Goal: Answer question/provide support

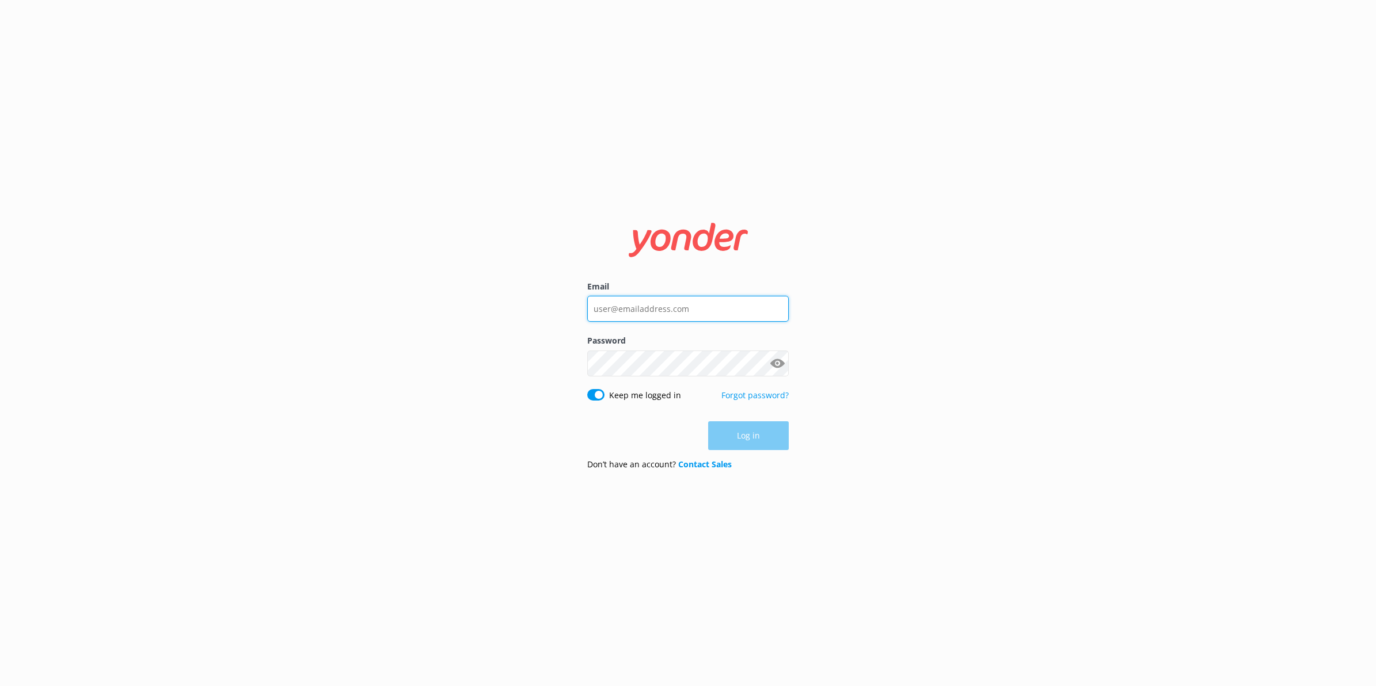
type input "[PERSON_NAME][EMAIL_ADDRESS][PERSON_NAME][DOMAIN_NAME]"
click at [750, 425] on div "Log in" at bounding box center [688, 436] width 202 height 29
click at [766, 434] on button "Log in" at bounding box center [748, 436] width 81 height 29
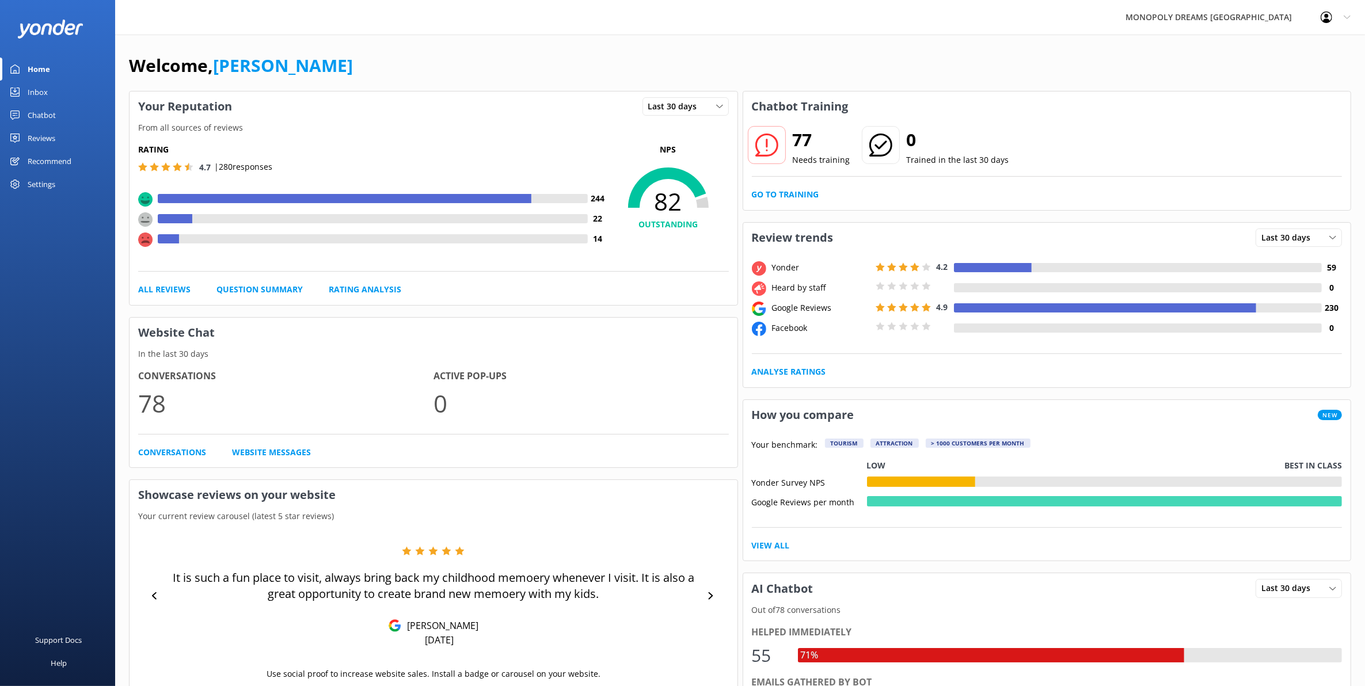
click at [59, 142] on link "Reviews" at bounding box center [57, 138] width 115 height 23
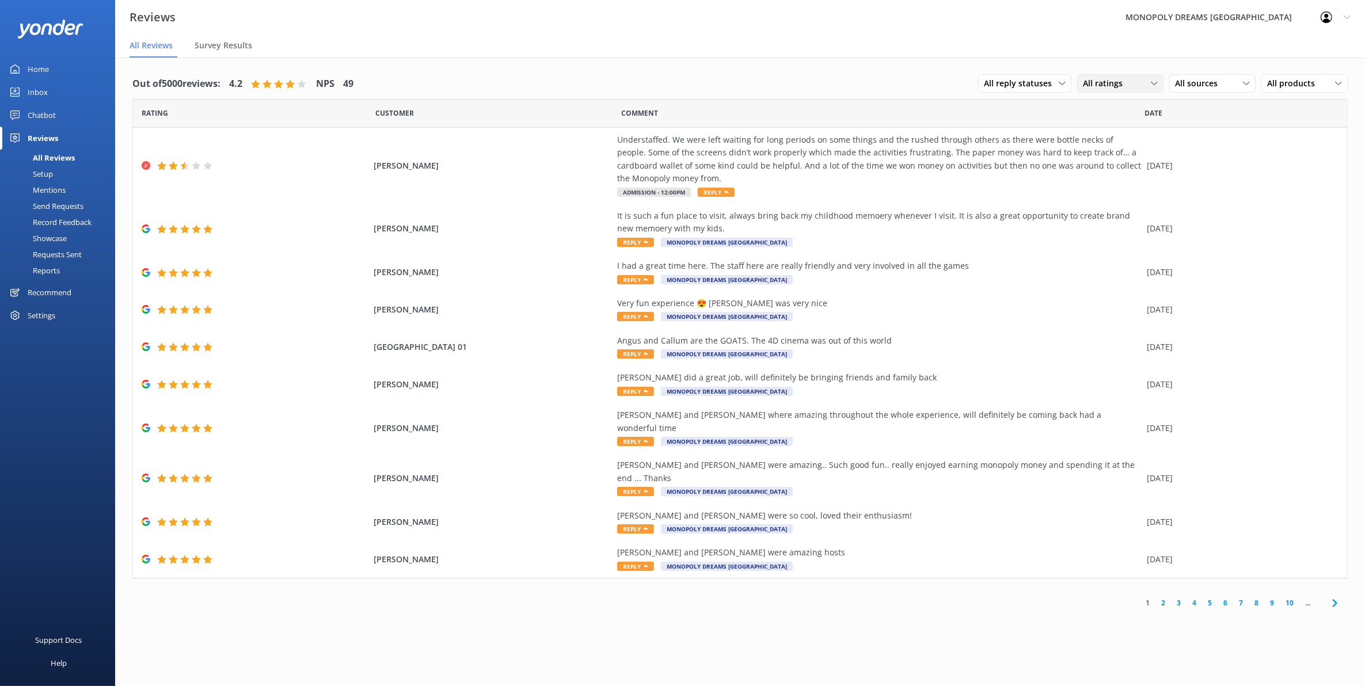
click at [1099, 85] on span "All ratings" at bounding box center [1106, 83] width 47 height 13
click at [1099, 172] on div "Detractors" at bounding box center [1120, 178] width 53 height 12
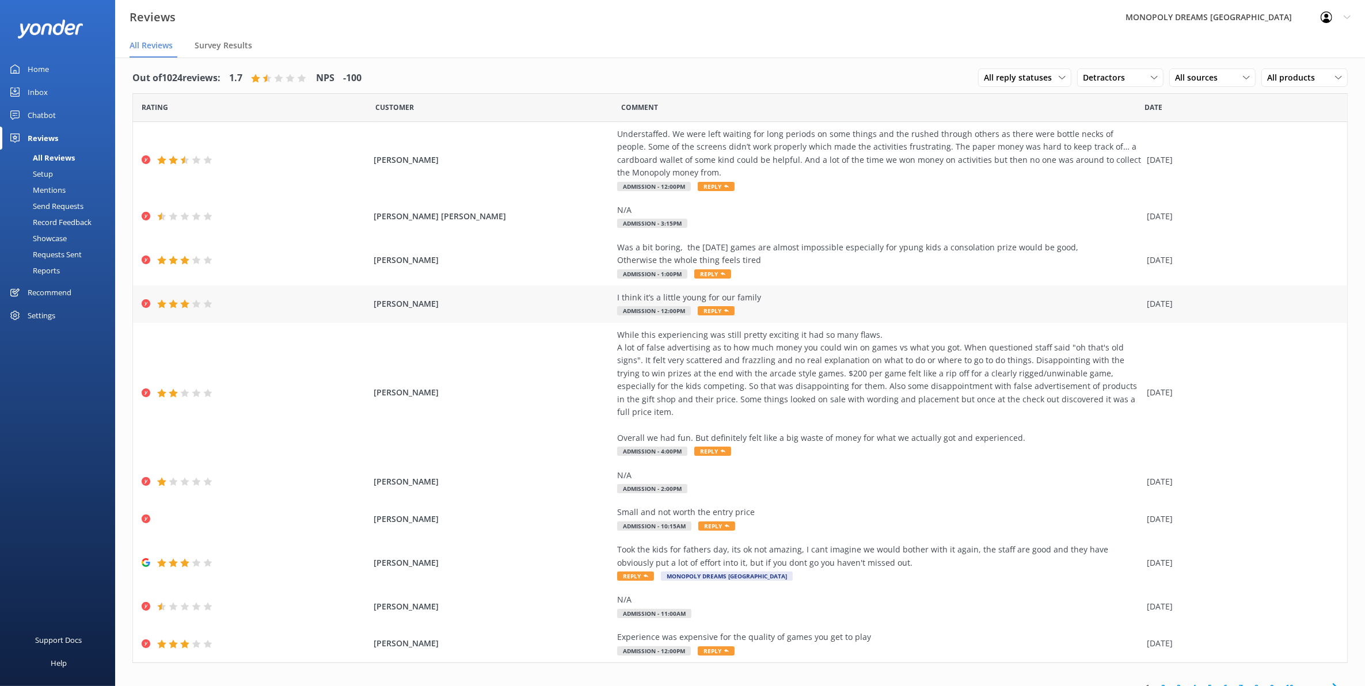
scroll to position [7, 0]
click at [802, 146] on div "Understaffed. We were left waiting for long periods on some things and the rush…" at bounding box center [879, 153] width 524 height 52
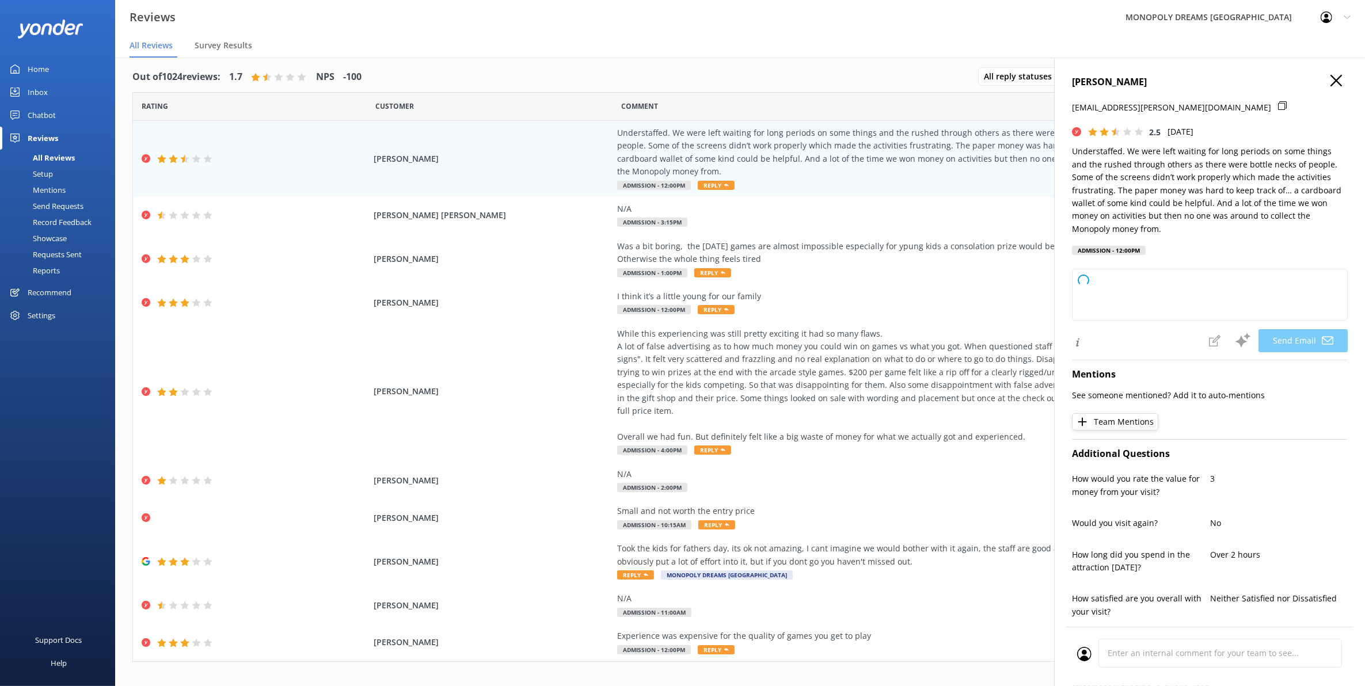
type textarea "Hi [PERSON_NAME], Thank you for taking the time to share your feedback. We're s…"
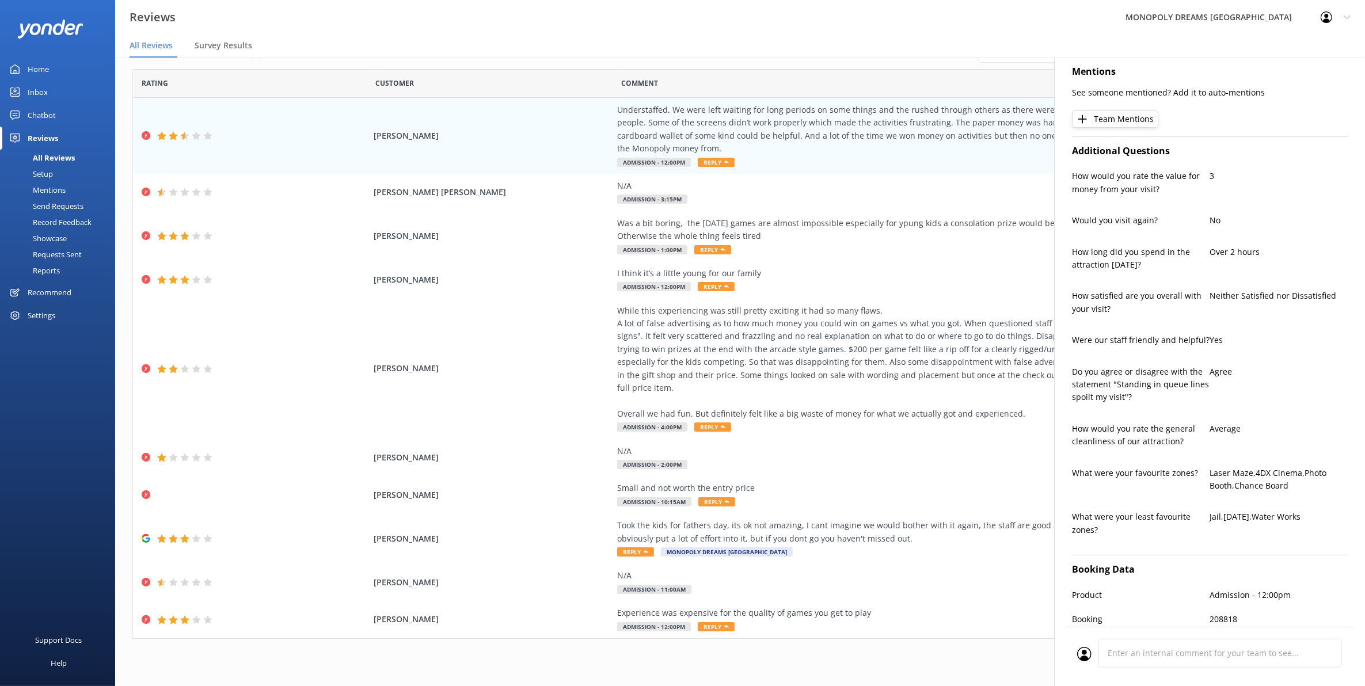
scroll to position [10, 0]
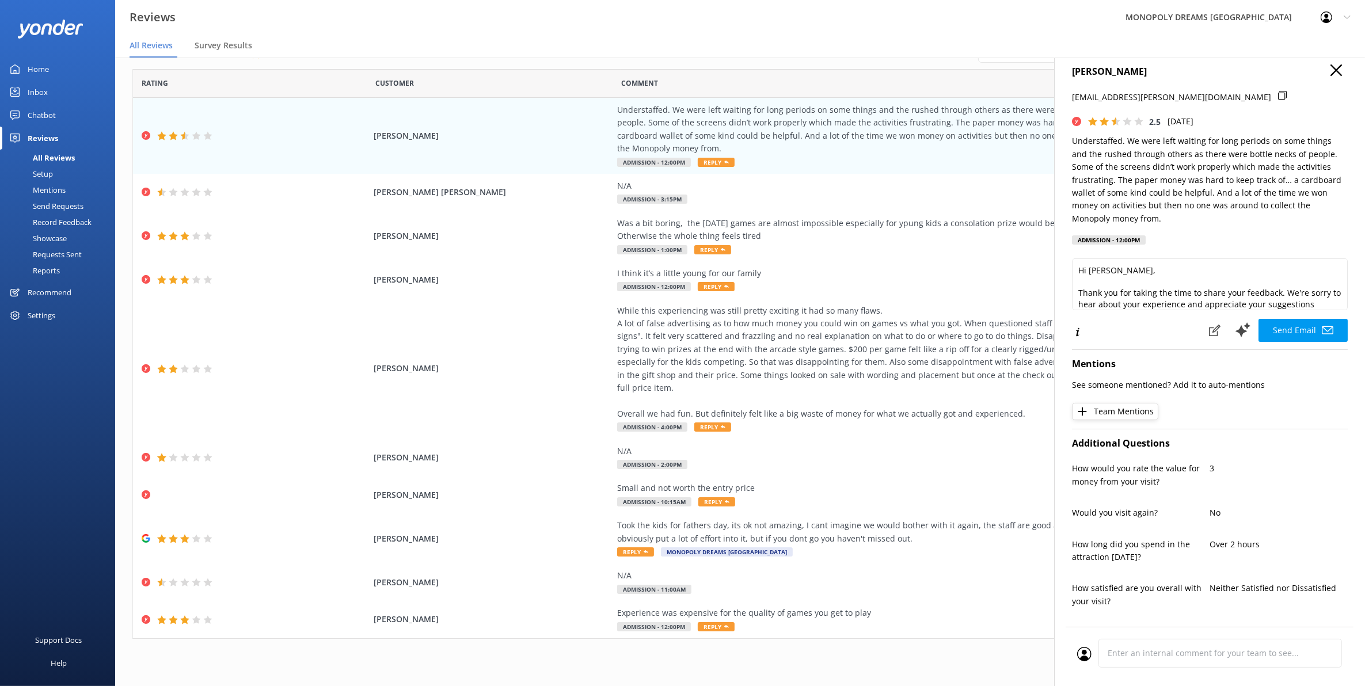
click at [1099, 74] on use "button" at bounding box center [1337, 70] width 12 height 12
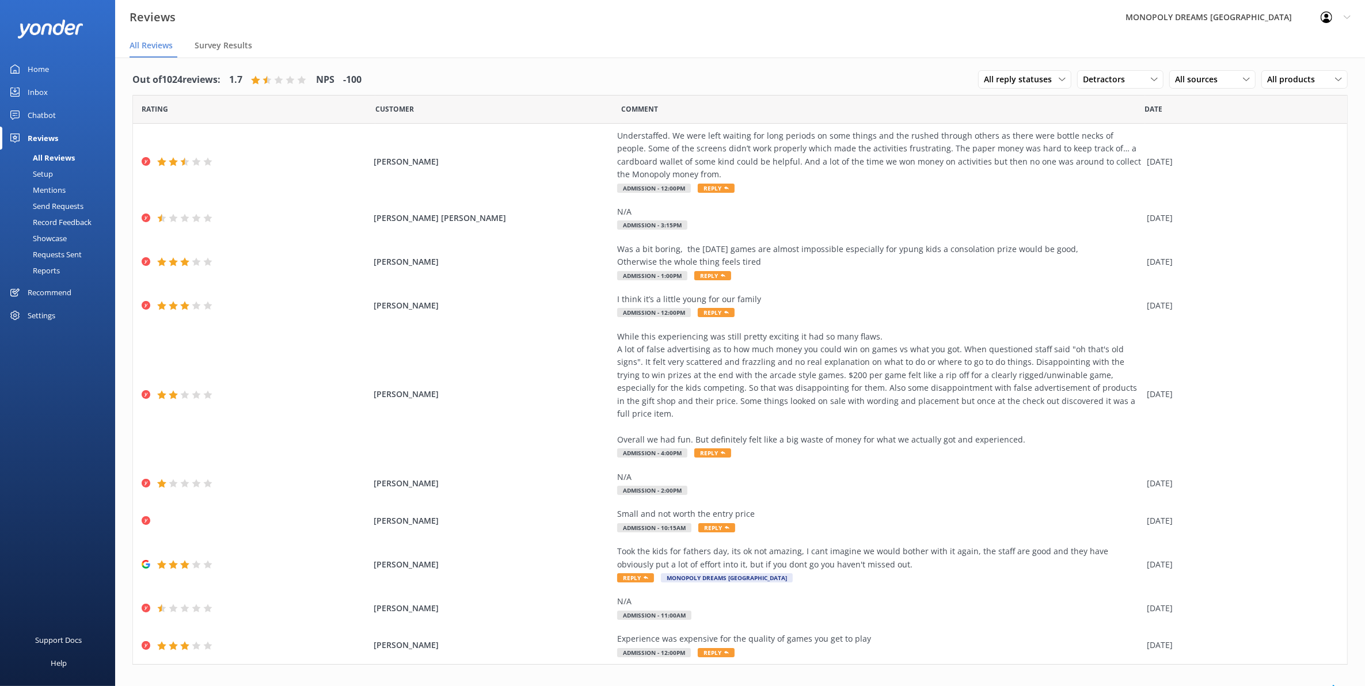
scroll to position [0, 0]
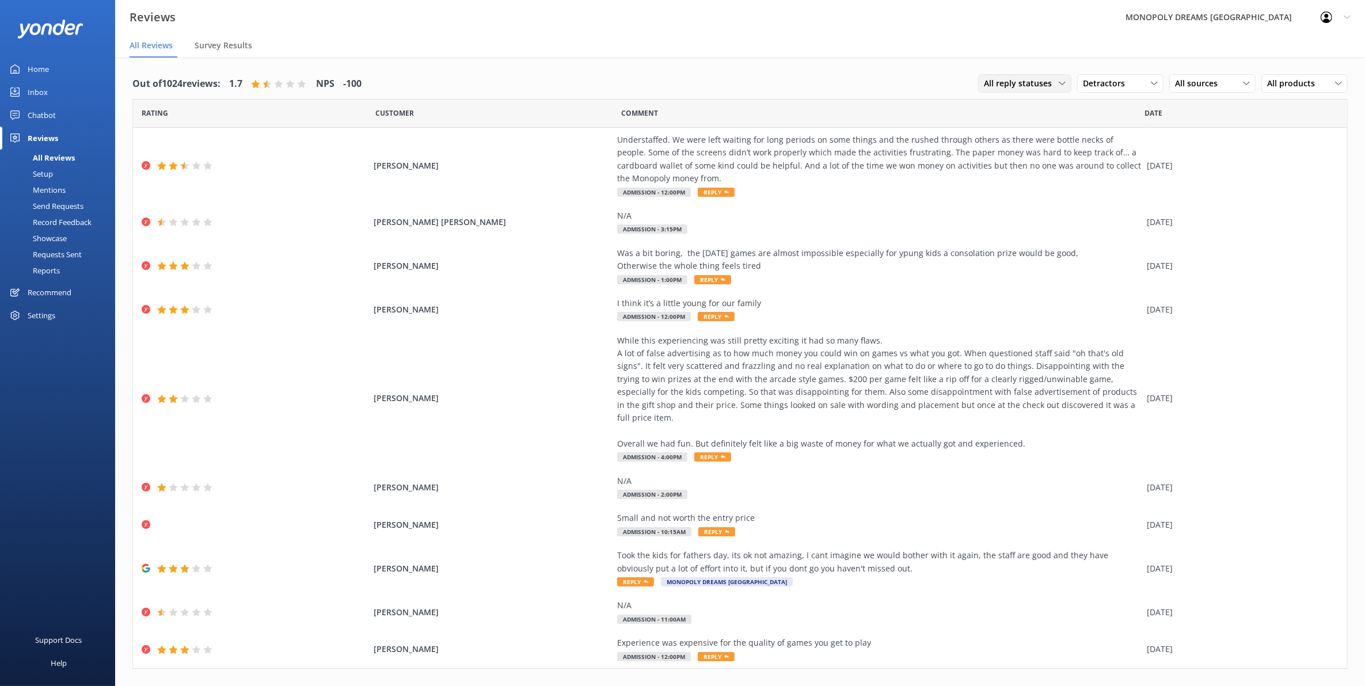
click at [1057, 88] on div "All reply statuses" at bounding box center [1025, 83] width 88 height 13
click at [1099, 82] on span "All sources" at bounding box center [1200, 83] width 50 height 13
click at [1099, 127] on div "Yonder survey" at bounding box center [1218, 131] width 64 height 12
